Goal: Task Accomplishment & Management: Use online tool/utility

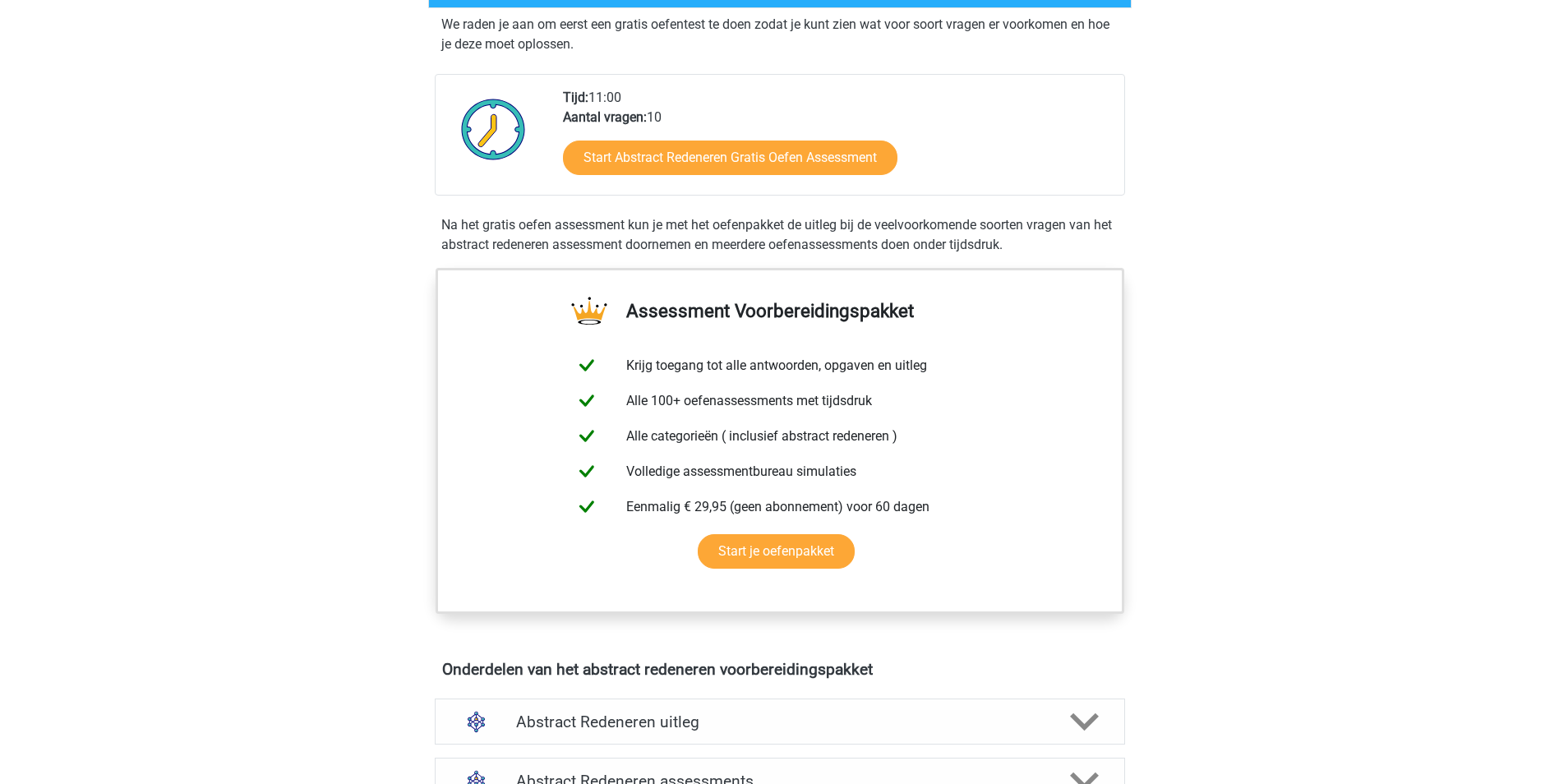
scroll to position [164, 0]
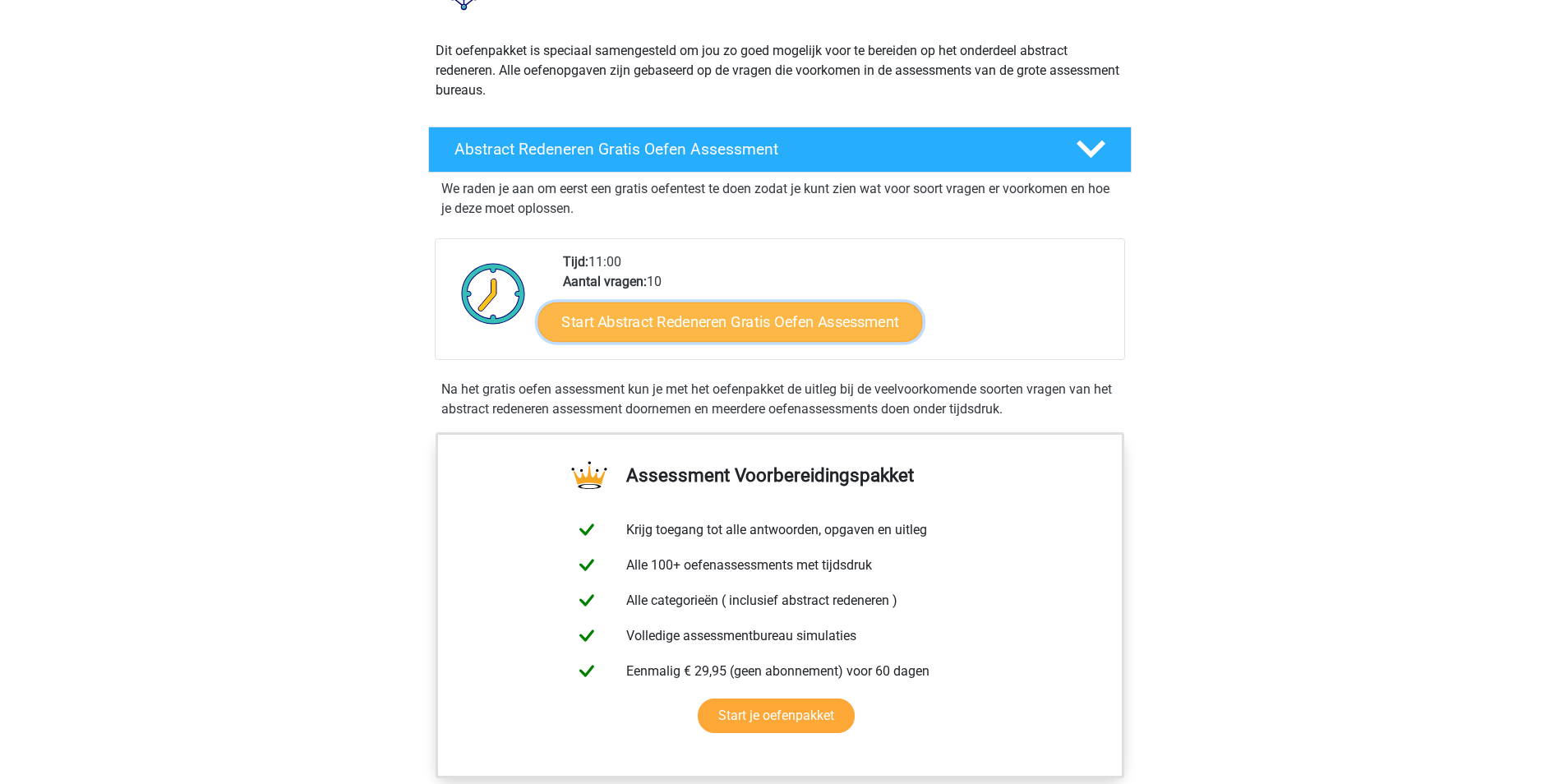
click at [748, 320] on link "Start Abstract Redeneren Gratis Oefen Assessment" at bounding box center [730, 321] width 385 height 39
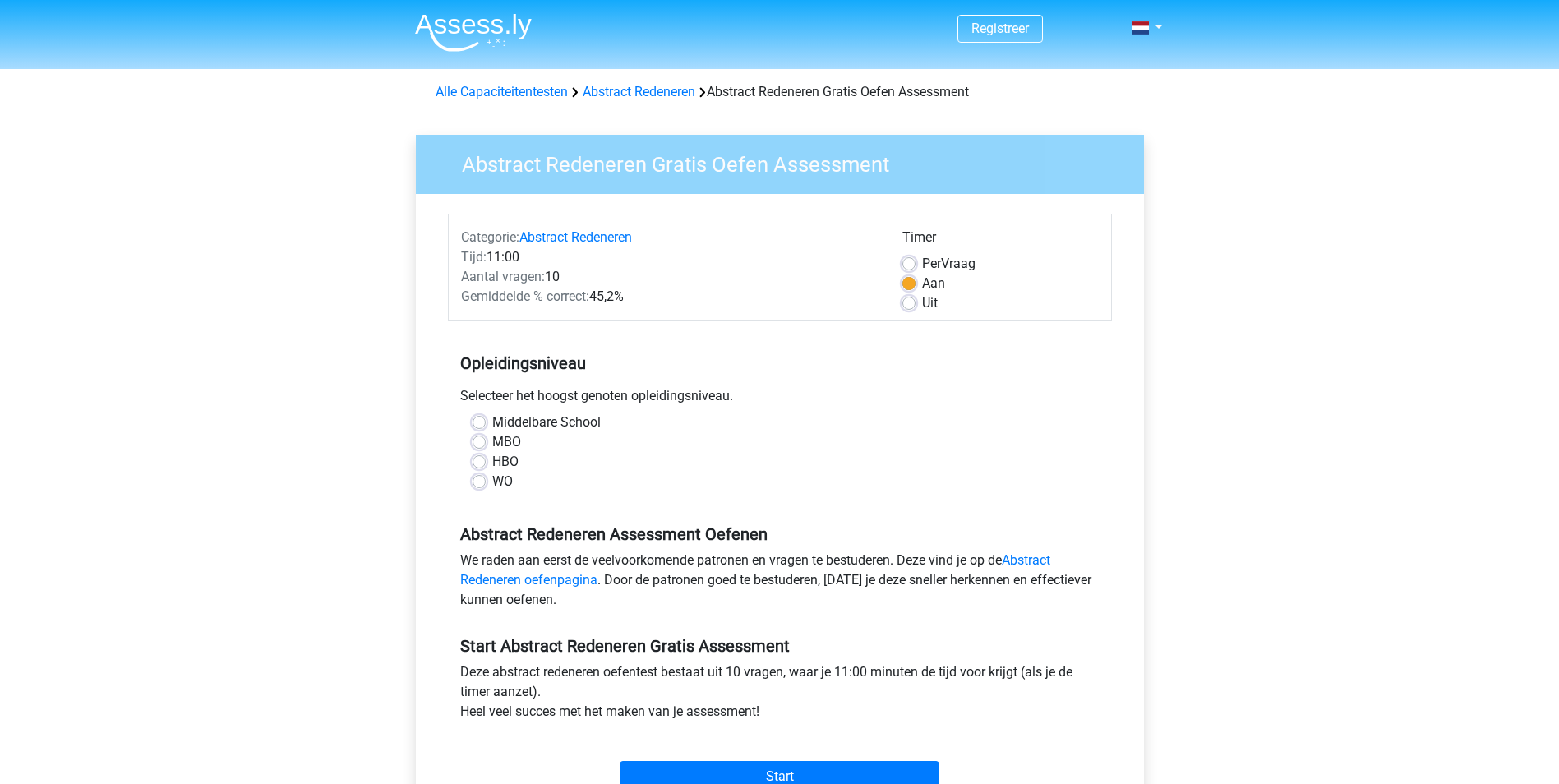
scroll to position [82, 0]
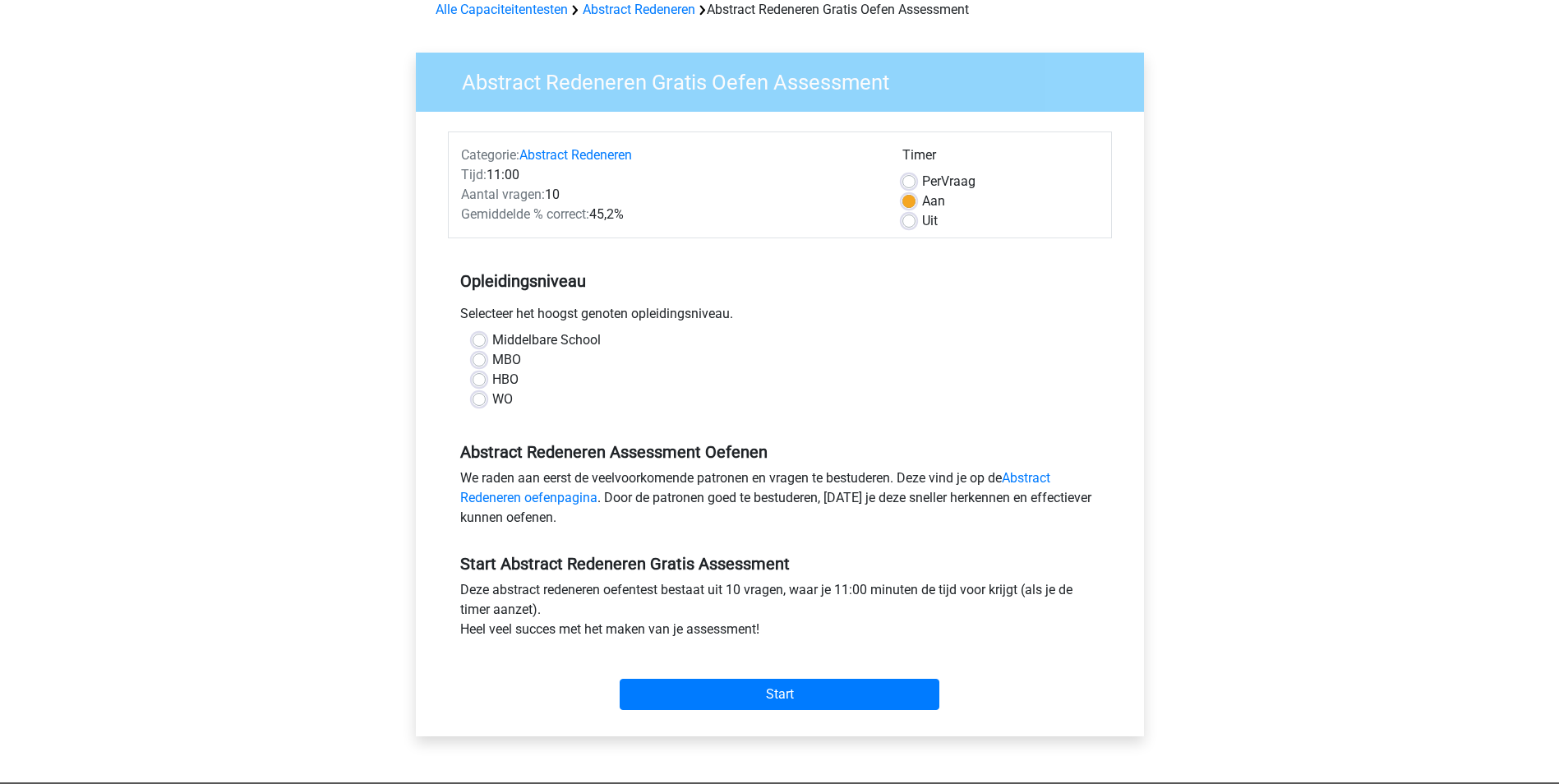
click at [492, 380] on label "HBO" at bounding box center [505, 379] width 26 height 20
click at [474, 380] on input "HBO" at bounding box center [478, 378] width 13 height 17
radio input "true"
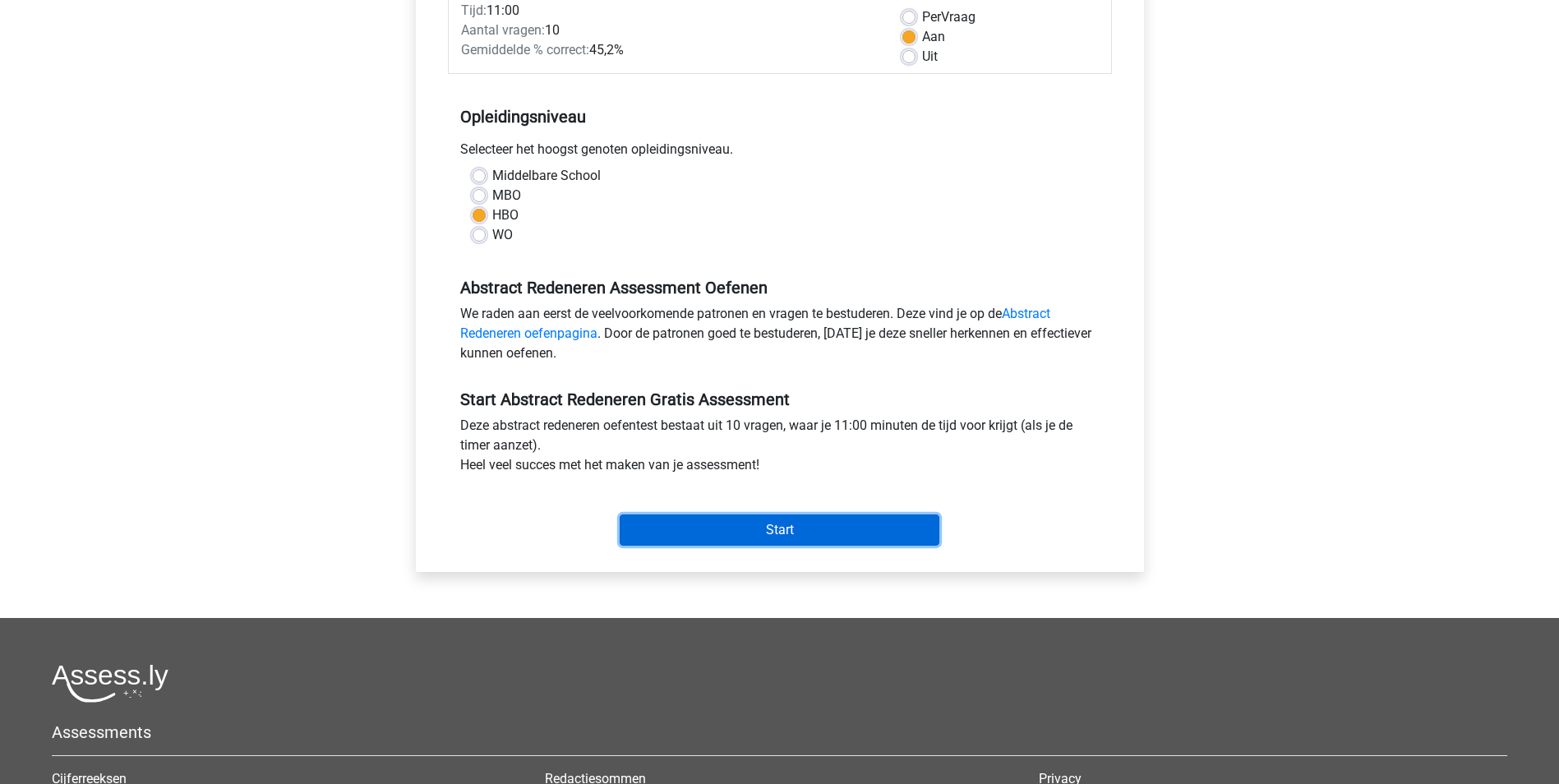
click at [776, 529] on input "Start" at bounding box center [780, 530] width 320 height 31
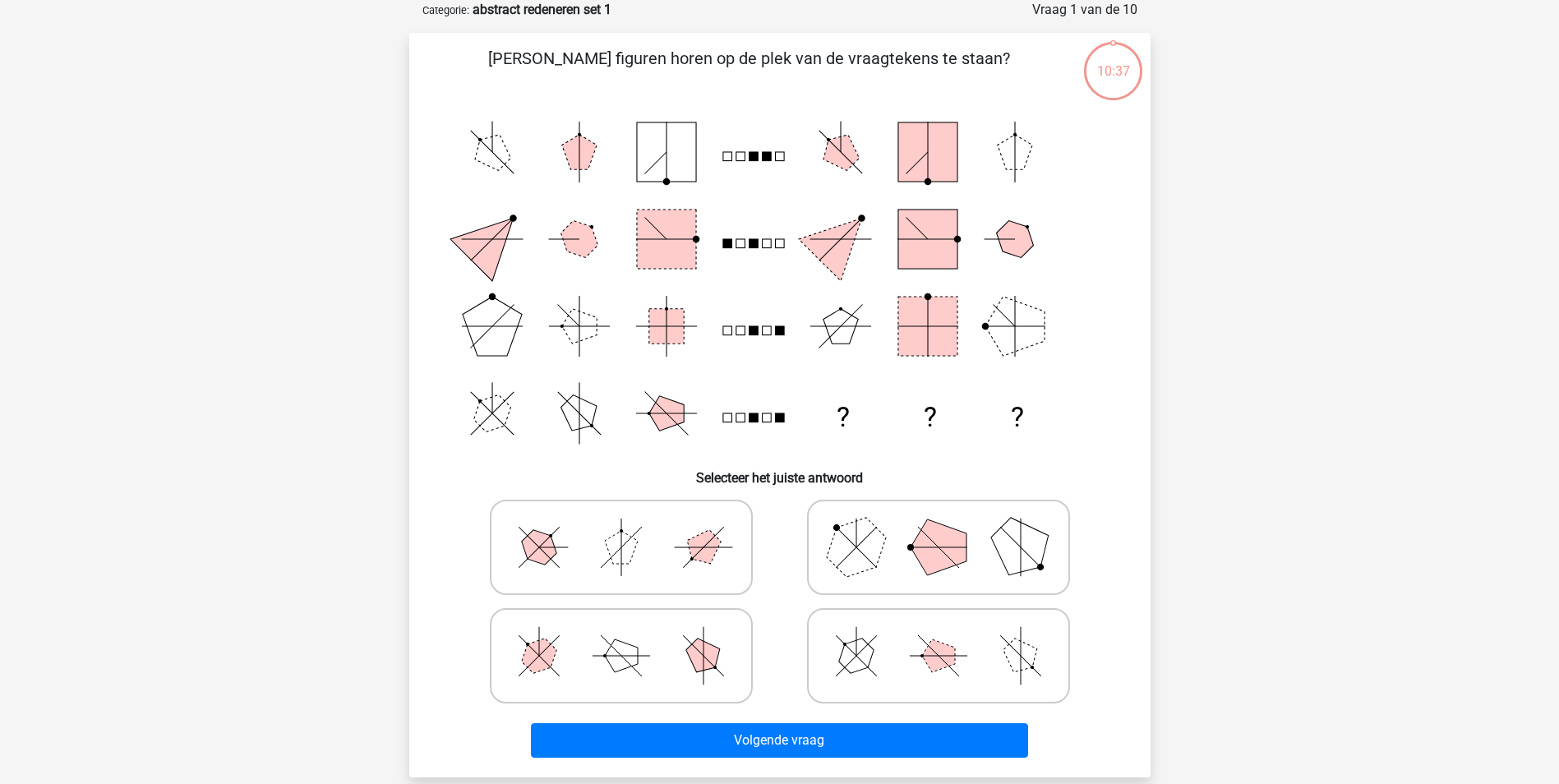
scroll to position [164, 0]
